Goal: Task Accomplishment & Management: Complete application form

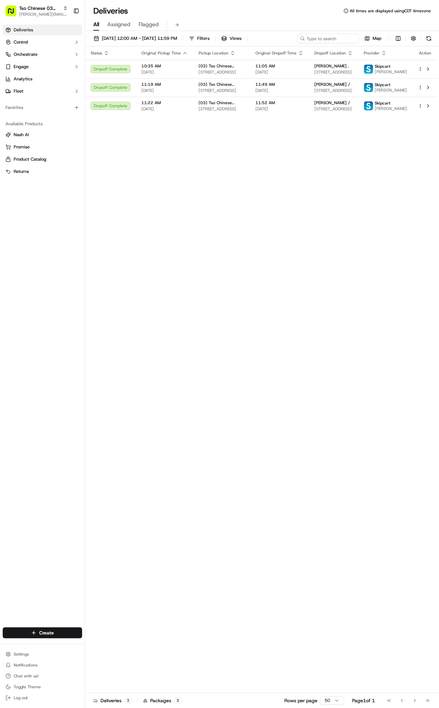
click at [36, 633] on html "Tso Chinese 03 TsoCo [PERSON_NAME][EMAIL_ADDRESS][DOMAIN_NAME] Toggle Sidebar D…" at bounding box center [219, 354] width 439 height 708
click at [112, 646] on link "Delivery" at bounding box center [123, 645] width 76 height 12
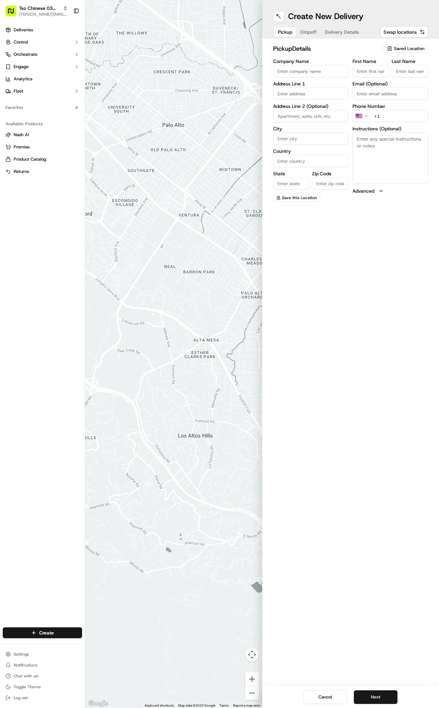
click at [405, 46] on span "Saved Location" at bounding box center [409, 49] width 31 height 6
click at [393, 76] on span "(03) Tso Chinese Takeout & Delivery TsoCo (03)" at bounding box center [394, 77] width 84 height 12
type input "(03) Tso Chinese Takeout & Delivery TsoCo"
type input "Ste F"
type input "Austin"
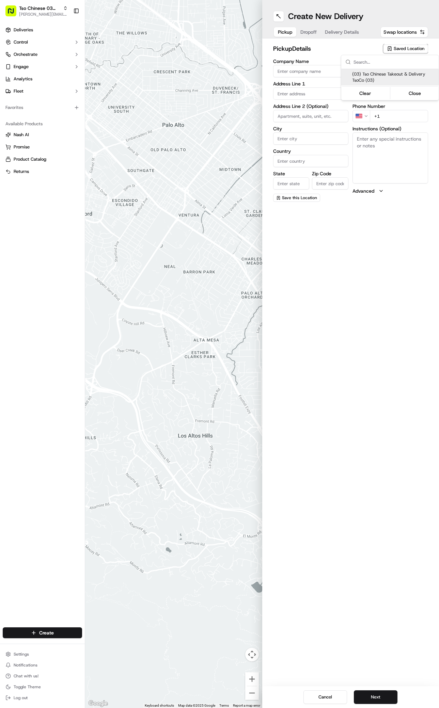
type input "US"
type input "[GEOGRAPHIC_DATA]"
type input "78704"
type input "Tso Chinese"
type input "TsoCo Manager"
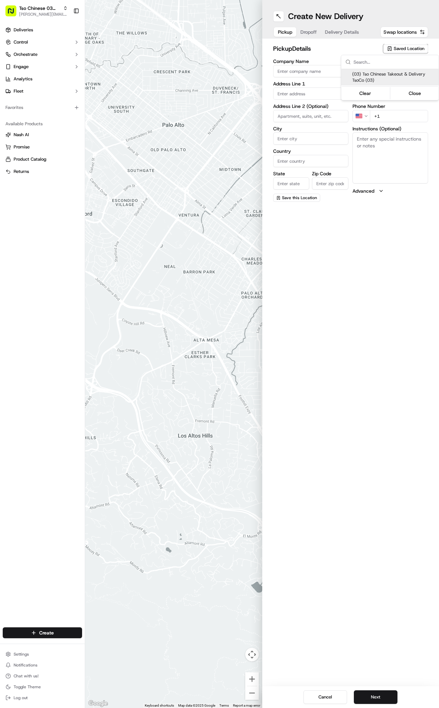
type input "[EMAIL_ADDRESS][DOMAIN_NAME]"
type input "[PHONE_NUMBER]"
type textarea "Submit a picture displaying address & food as Proof of Delivery. Envía una foto…"
type input "[STREET_ADDRESS]"
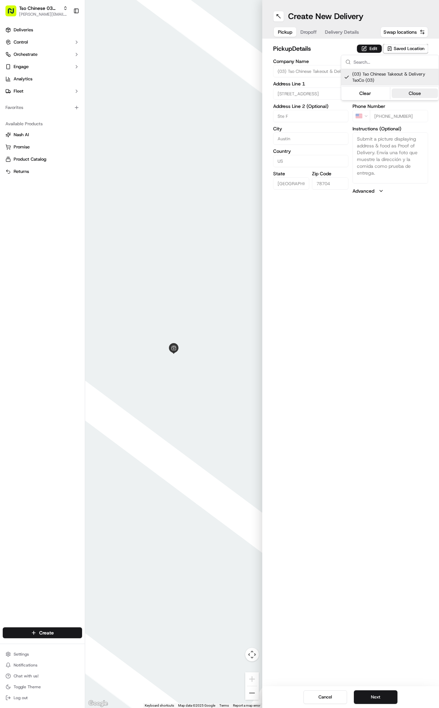
click at [420, 93] on button "Close" at bounding box center [414, 94] width 47 height 10
drag, startPoint x: 379, startPoint y: 67, endPoint x: 309, endPoint y: 33, distance: 77.8
click at [309, 33] on div "Create New Delivery Pickup Dropoff Delivery Details Swap locations pickup Detai…" at bounding box center [350, 354] width 177 height 708
click at [309, 33] on span "Dropoff" at bounding box center [308, 32] width 16 height 7
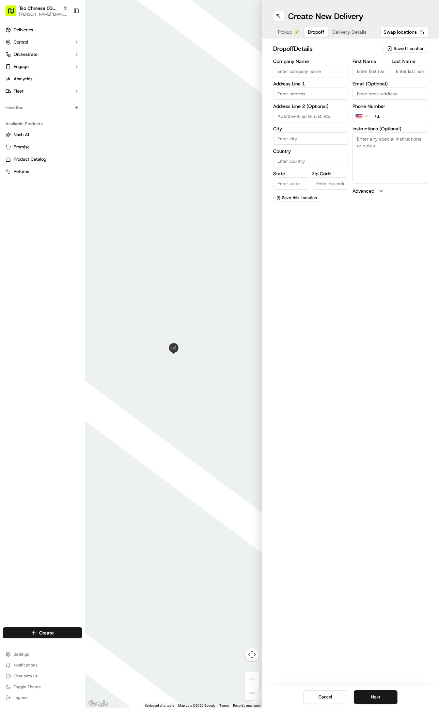
click at [365, 72] on input "First Name" at bounding box center [370, 71] width 36 height 12
paste input "[PERSON_NAME]"
type input "[PERSON_NAME]"
click at [398, 71] on input "Last Name" at bounding box center [409, 71] width 36 height 12
paste input "[PERSON_NAME]"
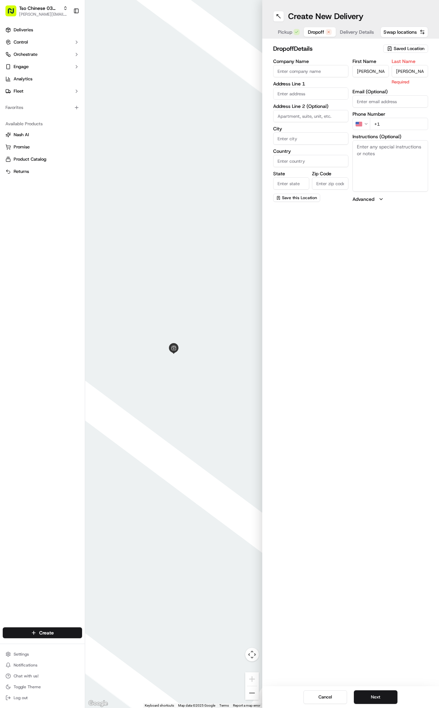
type input "[PERSON_NAME]"
paste input "[PHONE_NUMBER]"
type input "[PHONE_NUMBER]"
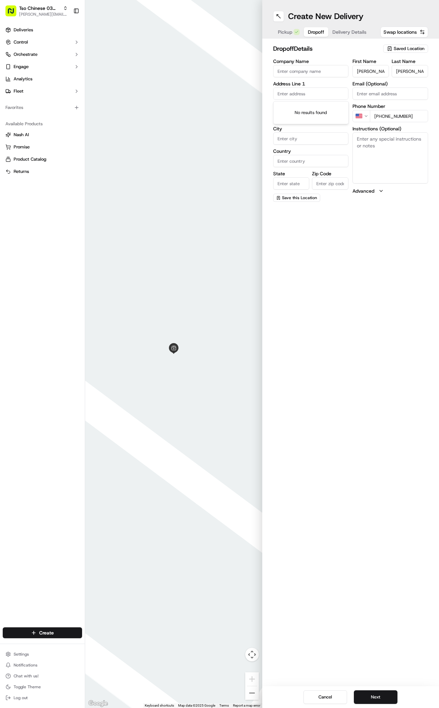
click at [289, 93] on input "text" at bounding box center [311, 93] width 76 height 12
paste input "[STREET_ADDRESS][PERSON_NAME]"
click at [295, 107] on div "[STREET_ADDRESS][PERSON_NAME]" at bounding box center [311, 111] width 72 height 16
type input "[STREET_ADDRESS][PERSON_NAME]"
type input "Austin"
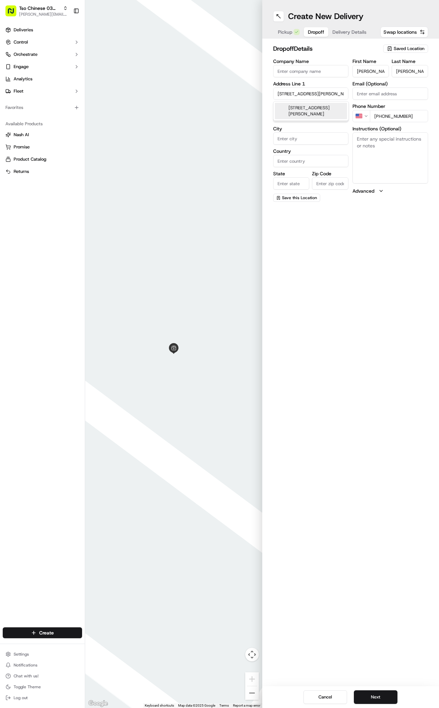
type input "[GEOGRAPHIC_DATA]"
type input "78741"
type input "[STREET_ADDRESS][PERSON_NAME]"
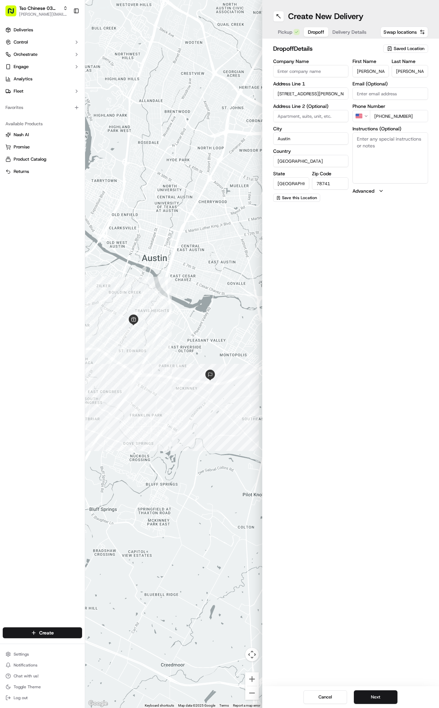
click at [366, 142] on textarea "Instructions (Optional)" at bounding box center [390, 157] width 76 height 51
paste textarea "Company: Rack Attack"
paste textarea "300"
type textarea "Company: Rack Attack 300"
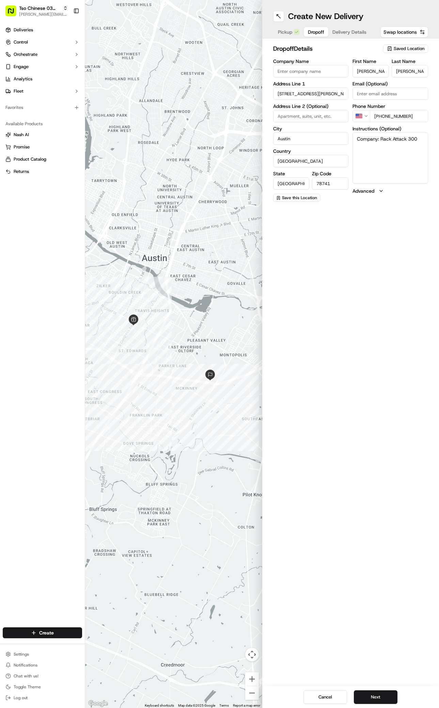
click at [308, 117] on input at bounding box center [311, 116] width 76 height 12
paste input "300"
type input "300"
click at [337, 32] on button "Delivery Details" at bounding box center [349, 32] width 42 height 10
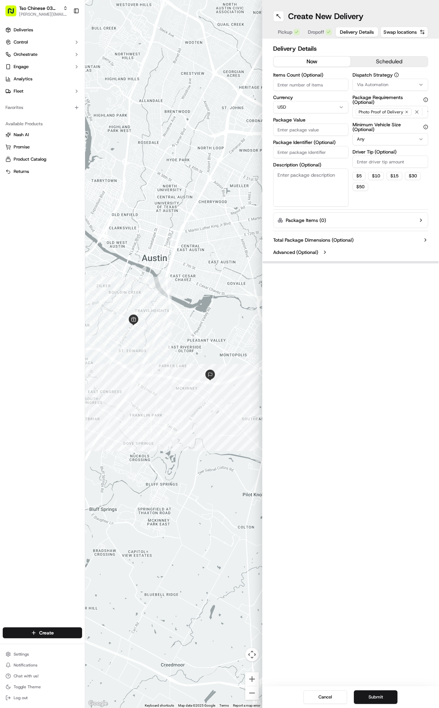
click at [283, 151] on input "Package Identifier (Optional)" at bounding box center [311, 152] width 76 height 12
paste input "X6ZL7ZH"
type input "X6ZL7ZH"
click at [291, 122] on label "Package Value" at bounding box center [311, 119] width 76 height 5
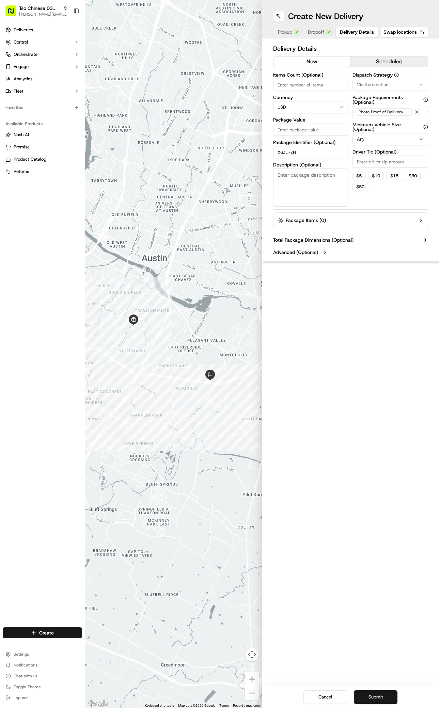
click at [291, 124] on input "Package Value" at bounding box center [311, 130] width 76 height 12
click at [291, 122] on label "Package Value" at bounding box center [311, 119] width 76 height 5
click at [291, 124] on input "Package Value" at bounding box center [311, 130] width 76 height 12
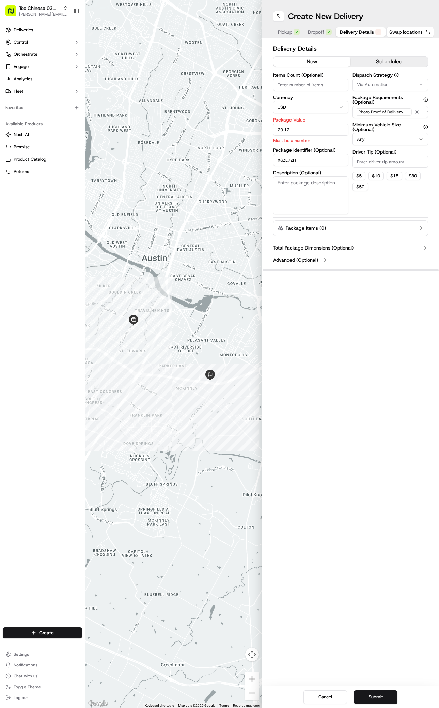
type input "29.12"
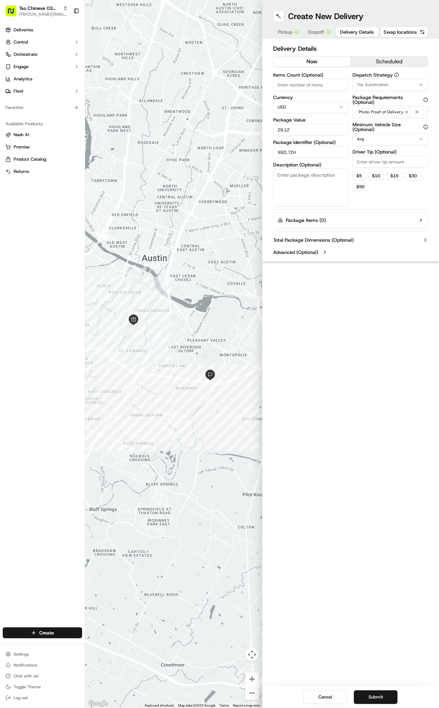
click at [418, 85] on icon "button" at bounding box center [420, 84] width 5 height 5
click at [388, 121] on span "TsoCo Strategy" at bounding box center [394, 122] width 84 height 6
click at [415, 133] on button "Close" at bounding box center [414, 135] width 47 height 10
click at [404, 114] on div "Photo Proof of Delivery" at bounding box center [383, 111] width 56 height 7
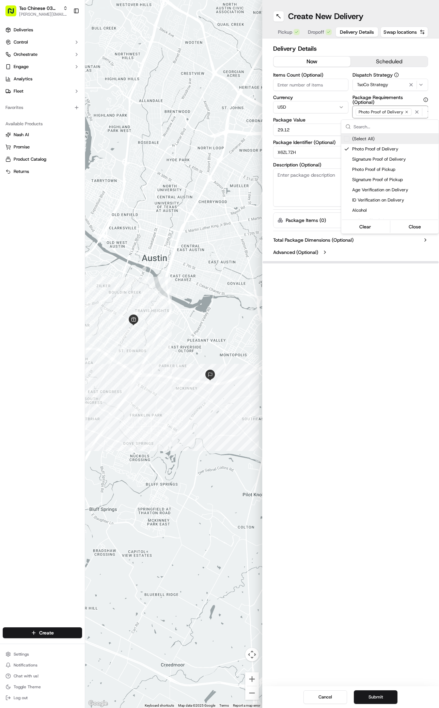
click at [406, 111] on icon "button" at bounding box center [406, 112] width 4 height 4
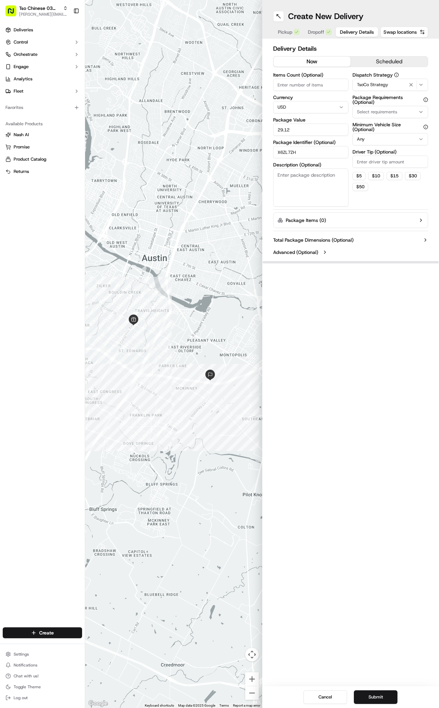
click at [406, 111] on div "Select requirements" at bounding box center [390, 112] width 72 height 6
type input "M"
click at [399, 139] on span "Meet on Delivery" at bounding box center [394, 139] width 84 height 6
click at [414, 169] on button "Close" at bounding box center [414, 172] width 47 height 10
click at [385, 164] on input "Driver Tip (Optional)" at bounding box center [390, 162] width 76 height 12
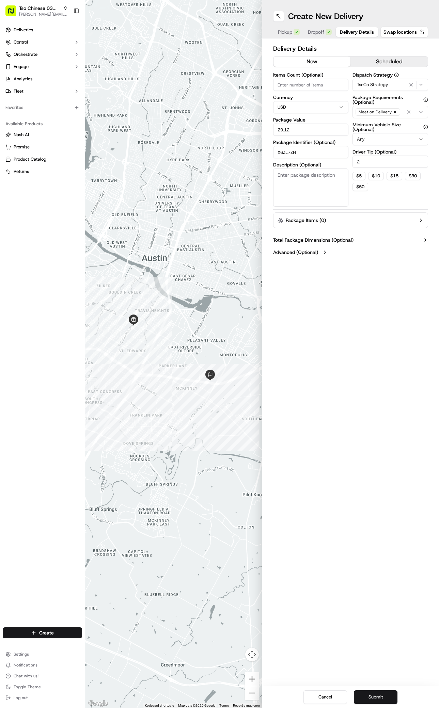
type input "2"
click at [364, 404] on div "Create New Delivery Pickup Dropoff Delivery Details Swap locations Delivery Det…" at bounding box center [350, 354] width 177 height 708
click at [369, 698] on button "Submit" at bounding box center [376, 697] width 44 height 14
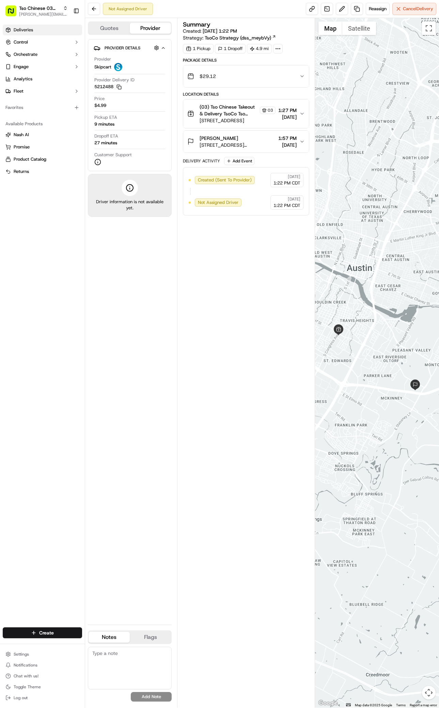
click at [23, 30] on span "Deliveries" at bounding box center [23, 30] width 19 height 6
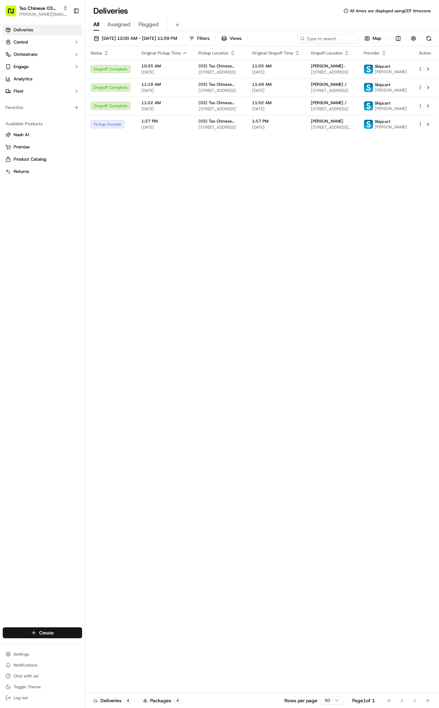
click at [37, 630] on html "Tso Chinese 03 TsoCo [PERSON_NAME][EMAIL_ADDRESS][DOMAIN_NAME] Toggle Sidebar D…" at bounding box center [219, 354] width 439 height 708
click at [102, 645] on link "Delivery" at bounding box center [123, 645] width 76 height 12
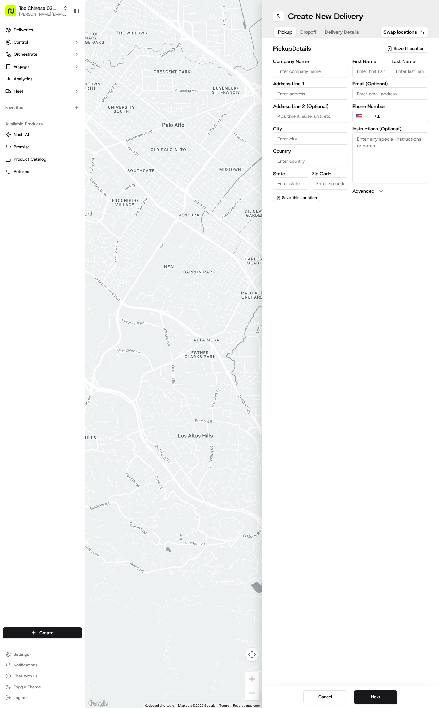
click at [399, 47] on span "Saved Location" at bounding box center [409, 49] width 31 height 6
click at [391, 77] on span "(03) Tso Chinese Takeout & Delivery TsoCo (03)" at bounding box center [394, 77] width 84 height 12
type input "(03) Tso Chinese Takeout & Delivery TsoCo"
type input "Ste F"
type input "Austin"
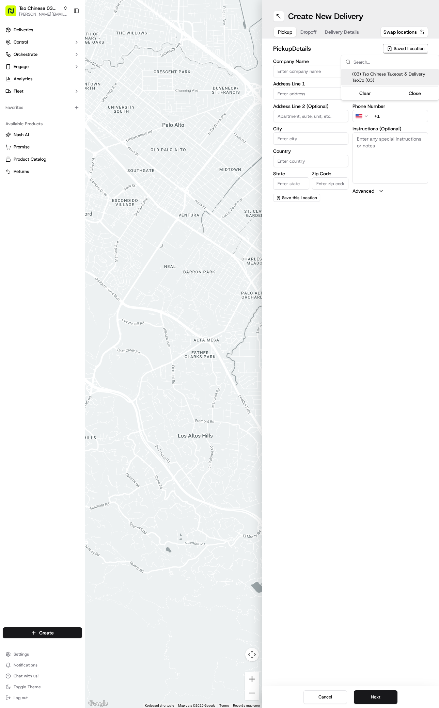
type input "US"
type input "[GEOGRAPHIC_DATA]"
type input "78704"
type input "Tso Chinese"
type input "TsoCo Manager"
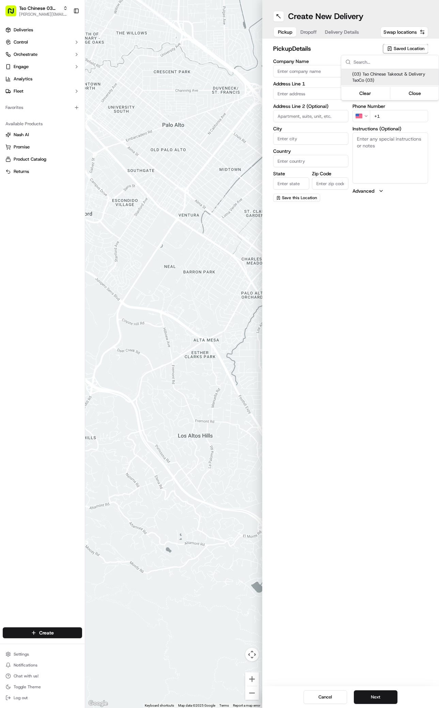
type input "[EMAIL_ADDRESS][DOMAIN_NAME]"
type input "[PHONE_NUMBER]"
type textarea "Submit a picture displaying address & food as Proof of Delivery. Envía una foto…"
type input "[STREET_ADDRESS]"
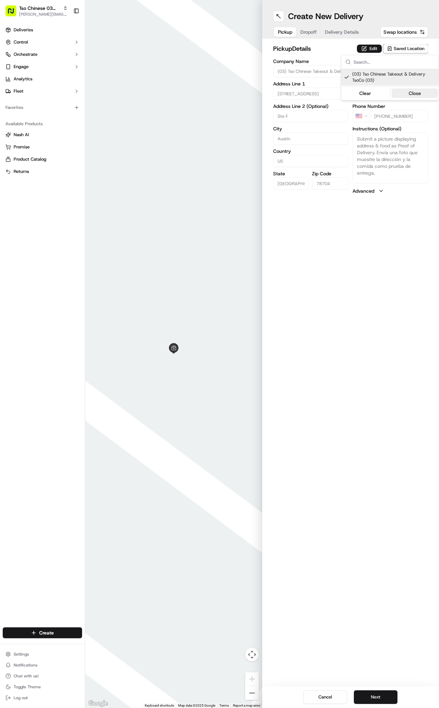
click at [415, 94] on button "Close" at bounding box center [414, 94] width 47 height 10
click at [311, 32] on span "Dropoff" at bounding box center [308, 32] width 16 height 7
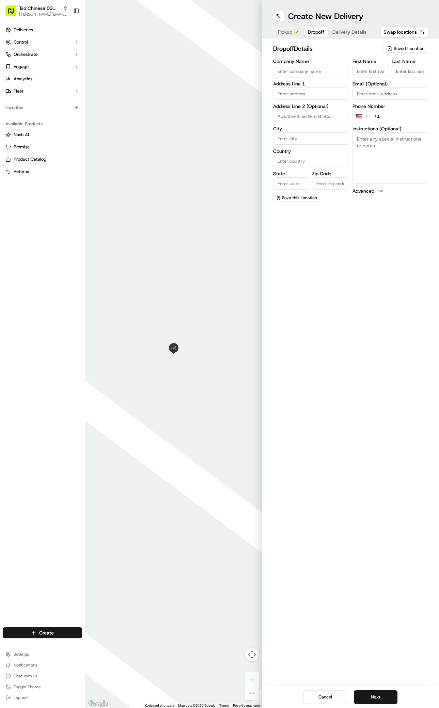
paste input "[PERSON_NAME]"
type input "[PERSON_NAME]"
click at [412, 68] on input "Last Name" at bounding box center [409, 71] width 36 height 12
click at [406, 73] on input "Last Name" at bounding box center [409, 71] width 36 height 12
paste input "[PERSON_NAME]"
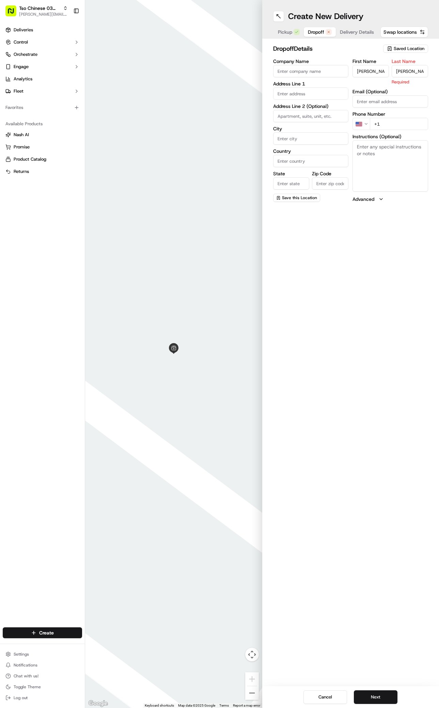
type input "[PERSON_NAME]"
paste input "[PHONE_NUMBER]"
type input "[PHONE_NUMBER]"
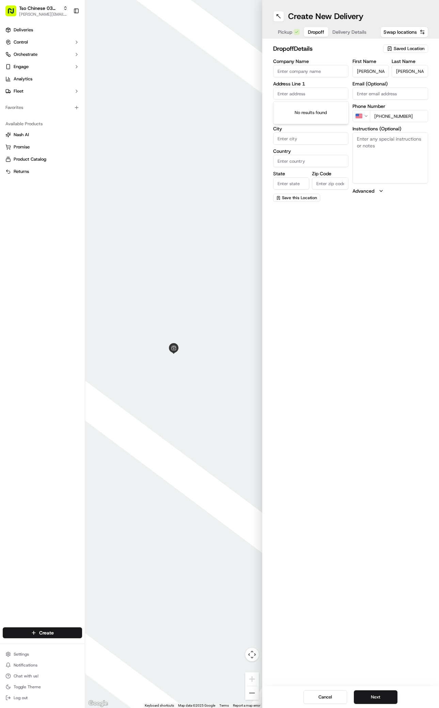
paste input "[STREET_ADDRESS]"
click at [295, 104] on div "[STREET_ADDRESS]" at bounding box center [311, 108] width 72 height 10
type input "[STREET_ADDRESS]"
type input "Austin"
type input "[GEOGRAPHIC_DATA]"
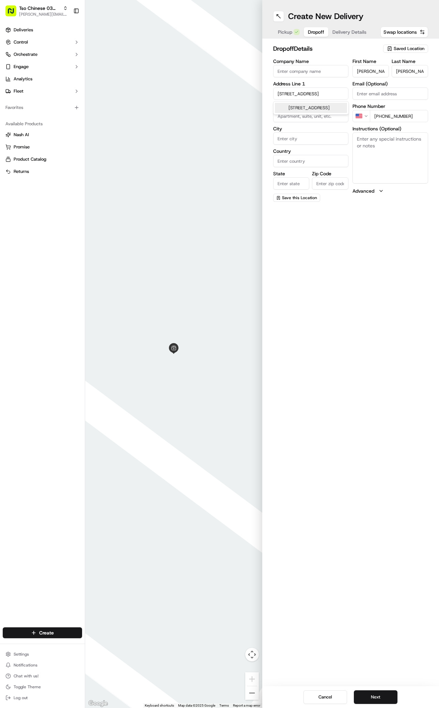
type input "[GEOGRAPHIC_DATA]"
type input "78744"
type input "[STREET_ADDRESS]"
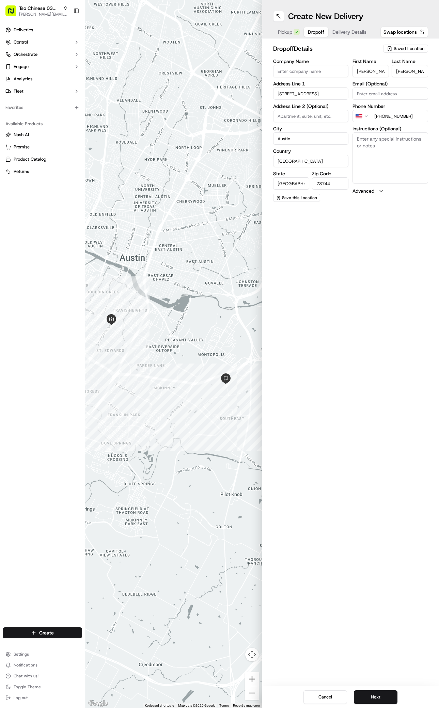
click at [364, 136] on textarea "Instructions (Optional)" at bounding box center [390, 157] width 76 height 51
paste textarea "Please ring red bell button at Gate, security will let you in. or call my cell …"
type textarea "Please ring red bell button at Gate, security will let you in. or call my cell …"
click at [352, 31] on span "Delivery Details" at bounding box center [349, 32] width 34 height 7
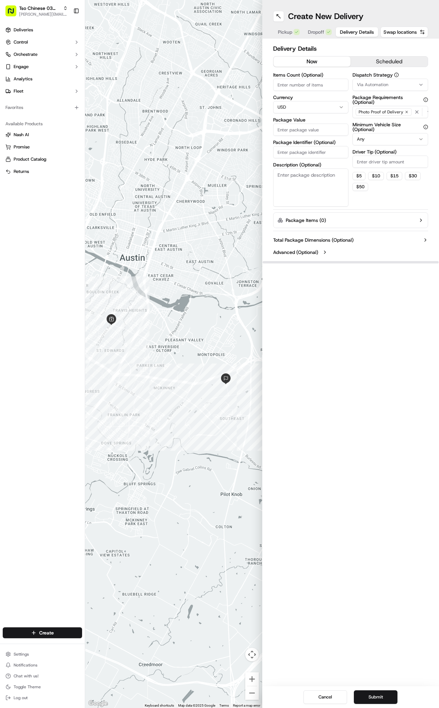
click at [315, 152] on input "Package Identifier (Optional)" at bounding box center [311, 152] width 76 height 12
paste input "TMAKSCF"
type input "TMAKSCF"
click at [305, 130] on input "Package Value" at bounding box center [311, 130] width 76 height 12
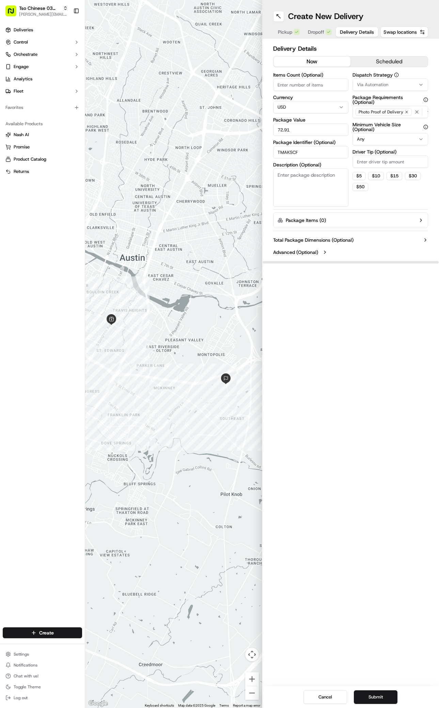
type input "72.91"
click at [419, 83] on icon "button" at bounding box center [420, 84] width 5 height 5
click at [365, 122] on span "TsoCo Strategy" at bounding box center [394, 122] width 84 height 6
click at [415, 135] on button "Close" at bounding box center [414, 135] width 47 height 10
click at [404, 110] on icon "button" at bounding box center [406, 112] width 4 height 4
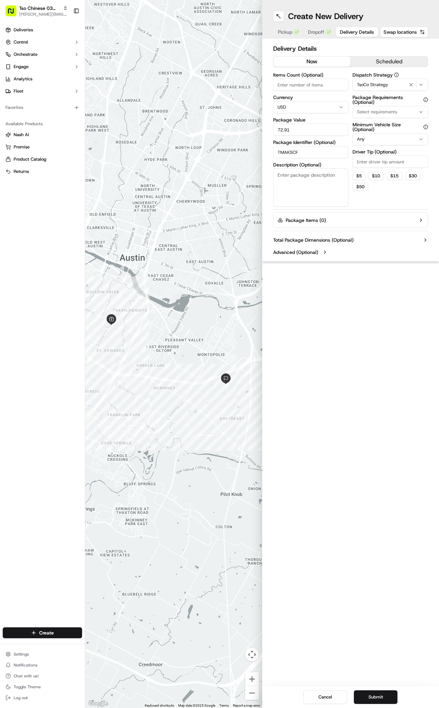
click at [369, 109] on span "Select requirements" at bounding box center [377, 112] width 40 height 6
type input "M"
click at [370, 136] on span "Meet on Delivery" at bounding box center [394, 139] width 84 height 6
click at [415, 173] on button "Close" at bounding box center [414, 172] width 47 height 10
click at [389, 162] on input "Driver Tip (Optional)" at bounding box center [390, 162] width 76 height 12
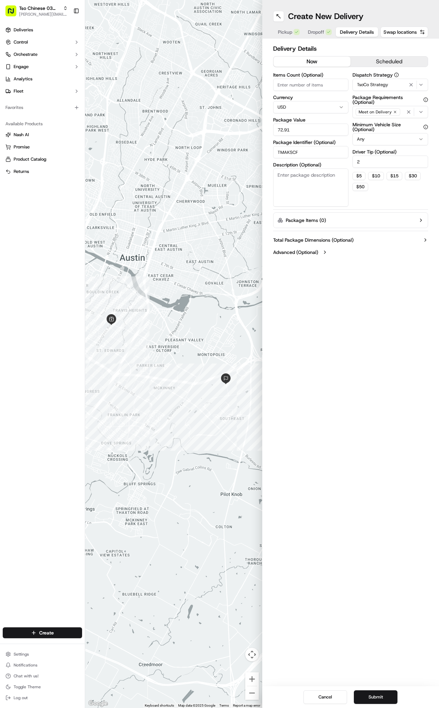
type input "2"
click at [357, 399] on div "Create New Delivery Pickup Dropoff Delivery Details Swap locations Delivery Det…" at bounding box center [350, 354] width 177 height 708
click at [374, 697] on button "Submit" at bounding box center [376, 697] width 44 height 14
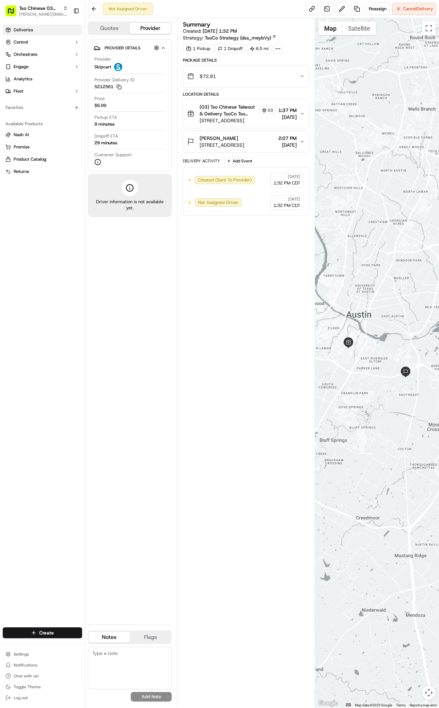
click at [29, 32] on span "Deliveries" at bounding box center [23, 30] width 19 height 6
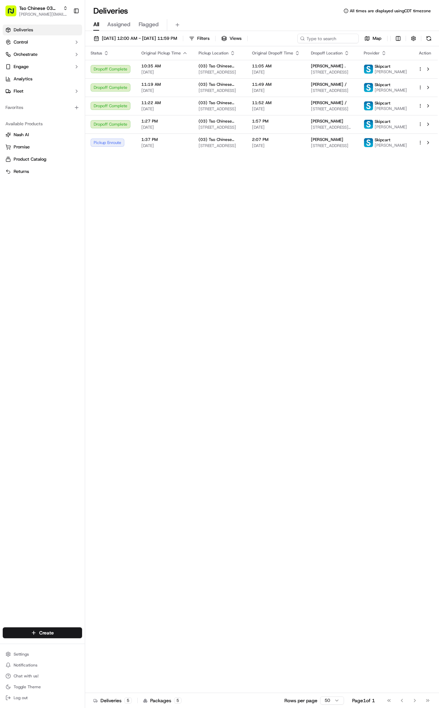
click at [47, 646] on div "Create Settings Notifications Chat with us! Toggle Theme Log out" at bounding box center [42, 665] width 85 height 86
click at [56, 637] on html "Tso Chinese 03 TsoCo [PERSON_NAME][EMAIL_ADDRESS][DOMAIN_NAME] Toggle Sidebar D…" at bounding box center [219, 354] width 439 height 708
click at [99, 649] on link "Delivery" at bounding box center [123, 645] width 76 height 12
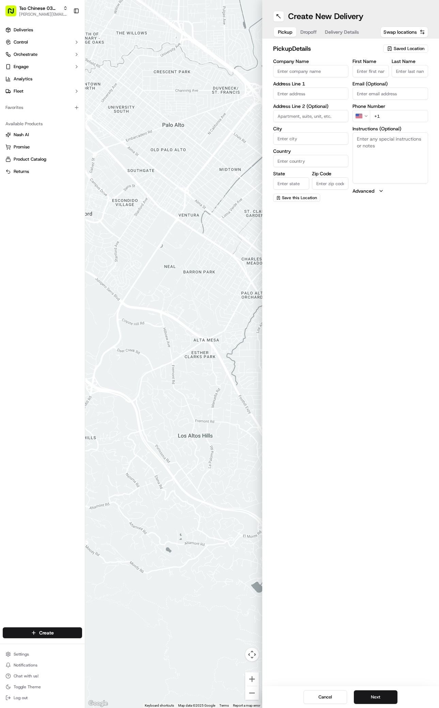
click at [419, 47] on span "Saved Location" at bounding box center [409, 49] width 31 height 6
click at [352, 82] on div "(03) Tso Chinese Takeout & Delivery TsoCo (03)" at bounding box center [389, 77] width 97 height 16
type input "(03) Tso Chinese Takeout & Delivery TsoCo"
type input "Ste F"
type input "Austin"
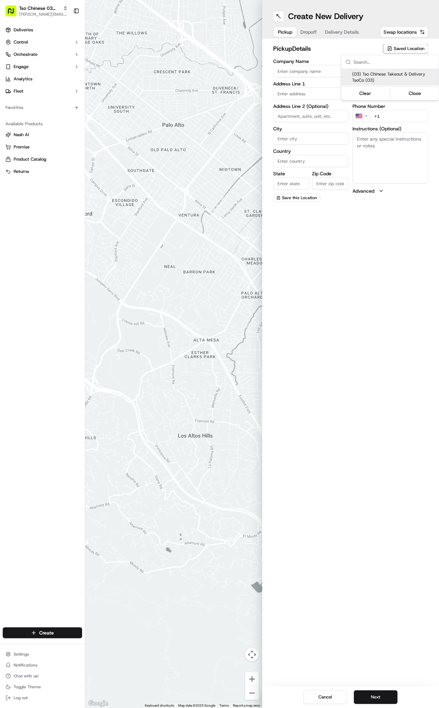
type input "US"
type input "[GEOGRAPHIC_DATA]"
type input "78704"
type input "Tso Chinese"
type input "TsoCo Manager"
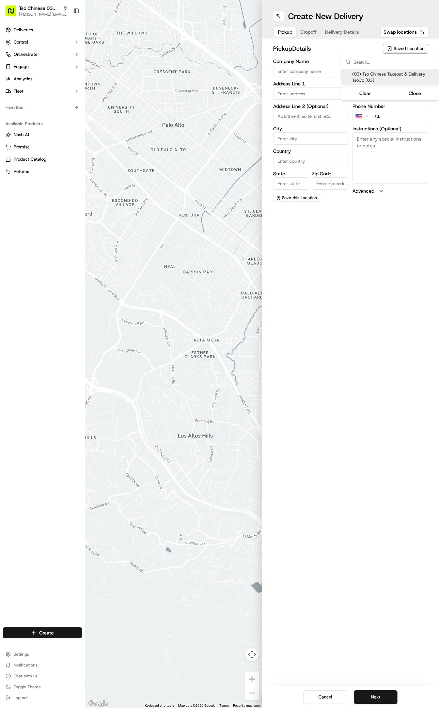
type input "[EMAIL_ADDRESS][DOMAIN_NAME]"
type input "[PHONE_NUMBER]"
type textarea "Submit a picture displaying address & food as Proof of Delivery. Envía una foto…"
type input "[STREET_ADDRESS]"
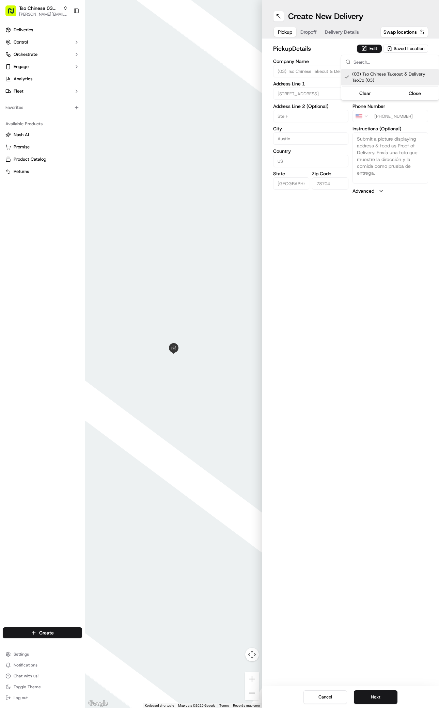
click at [279, 582] on html "Tso Chinese 03 TsoCo [PERSON_NAME][EMAIL_ADDRESS][DOMAIN_NAME] Toggle Sidebar D…" at bounding box center [219, 354] width 439 height 708
click at [370, 693] on button "Next" at bounding box center [376, 697] width 44 height 14
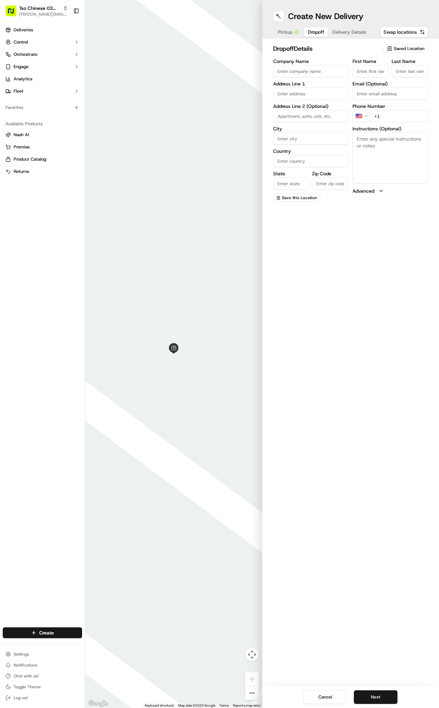
paste input "[PERSON_NAME]"
type input "[PERSON_NAME]"
type input "."
paste input "[PHONE_NUMBER]"
type input "[PHONE_NUMBER]"
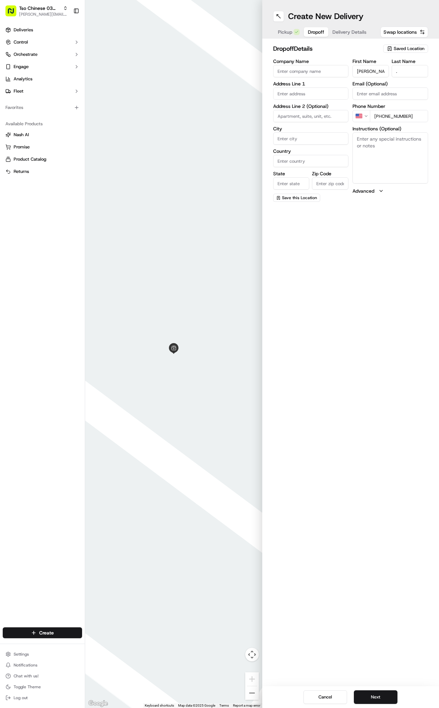
paste input "[STREET_ADDRESS]"
click at [297, 110] on div "[STREET_ADDRESS]" at bounding box center [311, 108] width 72 height 10
type input "[STREET_ADDRESS]"
type input "Austin"
type input "[GEOGRAPHIC_DATA]"
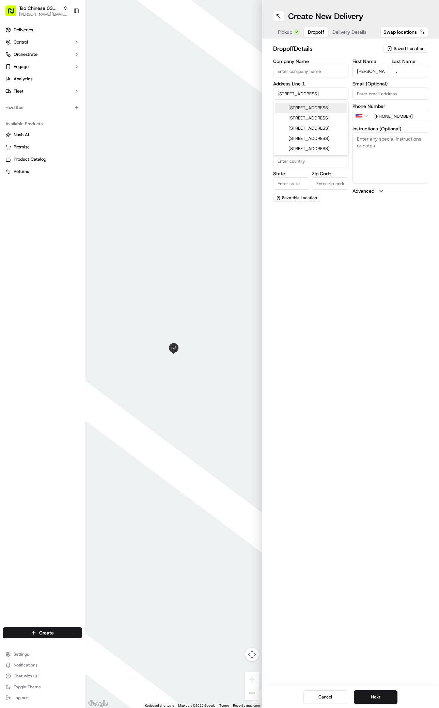
type input "[GEOGRAPHIC_DATA]"
type input "78741"
type input "[STREET_ADDRESS]"
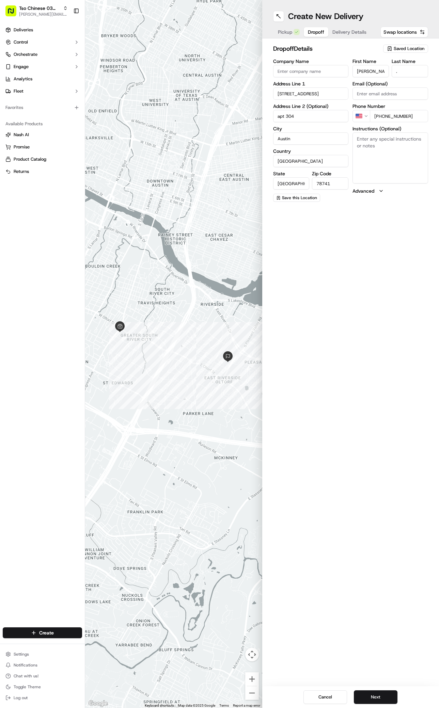
type input "apt 304"
click at [406, 162] on textarea "Instructions (Optional)" at bounding box center [390, 157] width 76 height 51
paste textarea "Follow entrance road to the left then right. Park near the first staircase on t…"
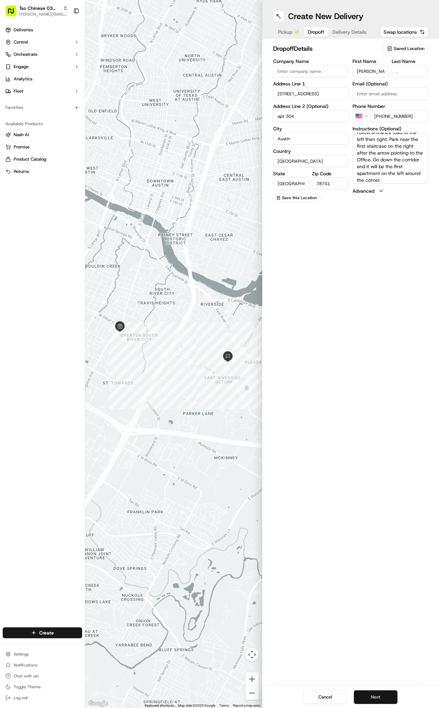
type textarea "Follow entrance road to the left then right. Park near the first staircase on t…"
click at [380, 696] on button "Next" at bounding box center [376, 697] width 44 height 14
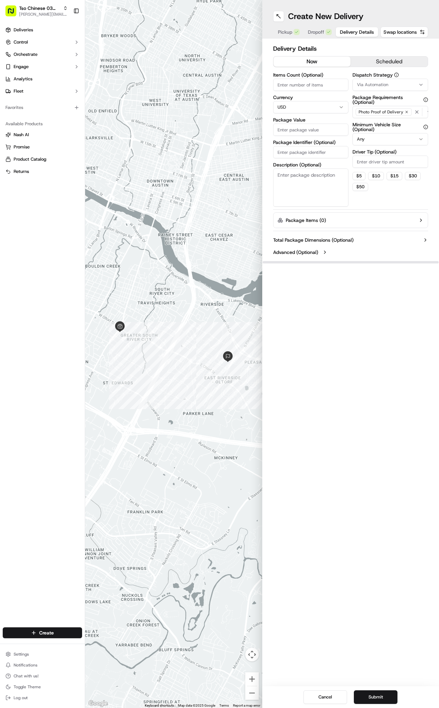
click at [380, 86] on span "Via Automation" at bounding box center [372, 85] width 31 height 6
click at [373, 122] on span "TsoCo Strategy" at bounding box center [394, 122] width 84 height 6
click at [403, 211] on html "Tso Chinese 03 TsoCo [PERSON_NAME][EMAIL_ADDRESS][DOMAIN_NAME] Toggle Sidebar D…" at bounding box center [219, 354] width 439 height 708
click at [400, 167] on input "Driver Tip (Optional)" at bounding box center [390, 162] width 76 height 12
type input "2"
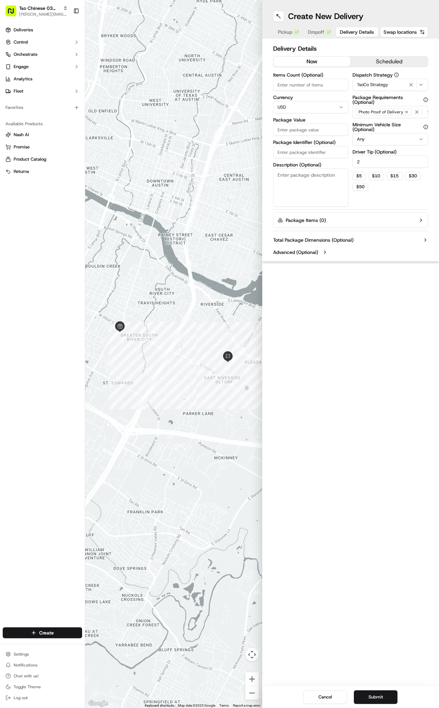
click at [308, 129] on input "Package Value" at bounding box center [311, 130] width 76 height 12
type input "32.15"
click at [326, 149] on input "Package Identifier (Optional)" at bounding box center [311, 152] width 76 height 12
paste input "DRYZMT2"
type input "DRYZMT2"
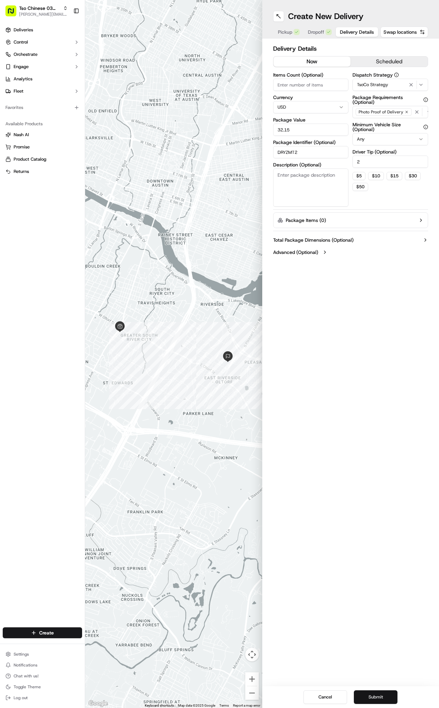
click at [372, 698] on button "Submit" at bounding box center [376, 697] width 44 height 14
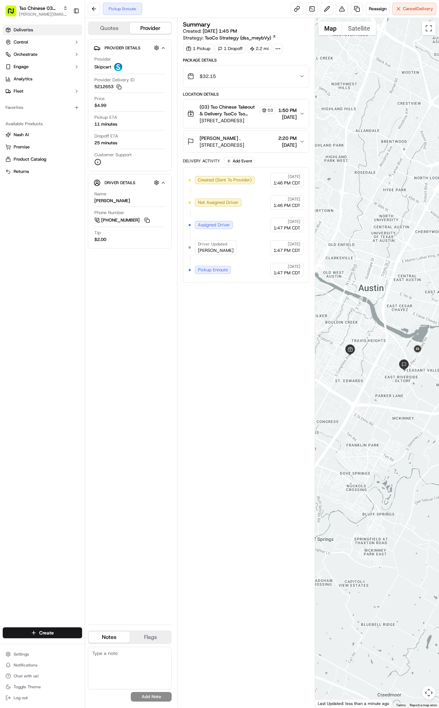
click at [30, 31] on span "Deliveries" at bounding box center [23, 30] width 19 height 6
